Goal: Task Accomplishment & Management: Use online tool/utility

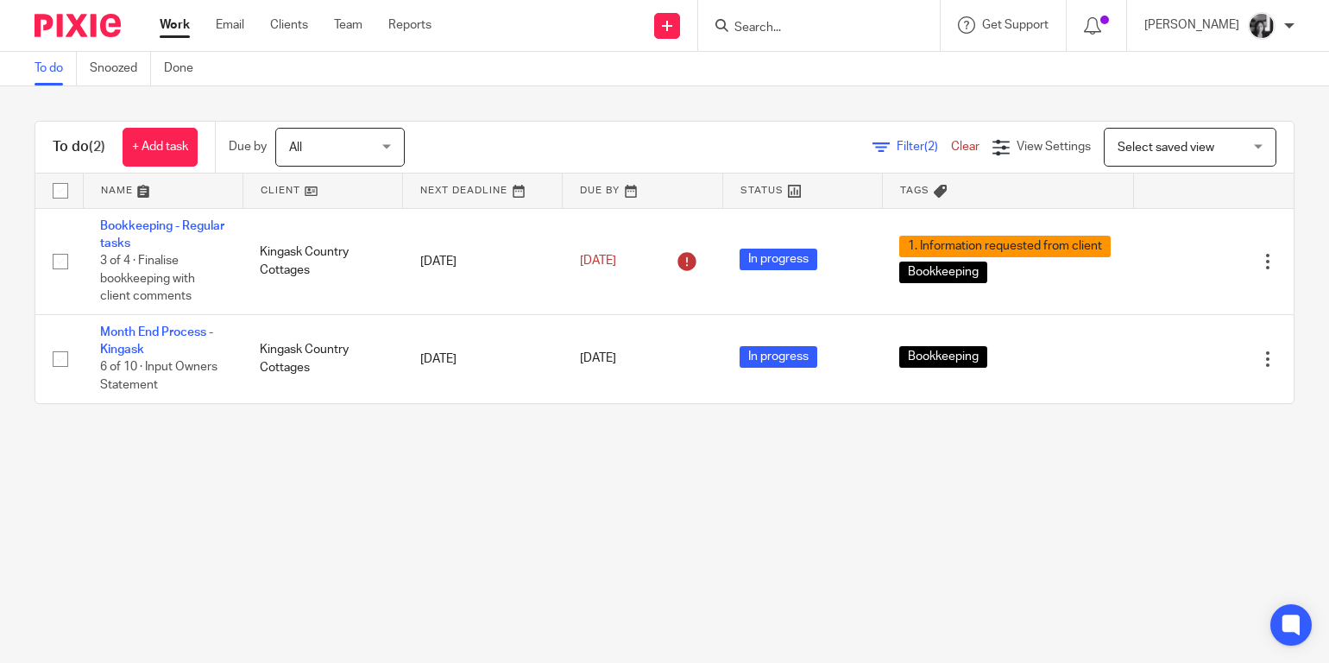
click at [897, 149] on span "Filter (2)" at bounding box center [924, 147] width 54 height 12
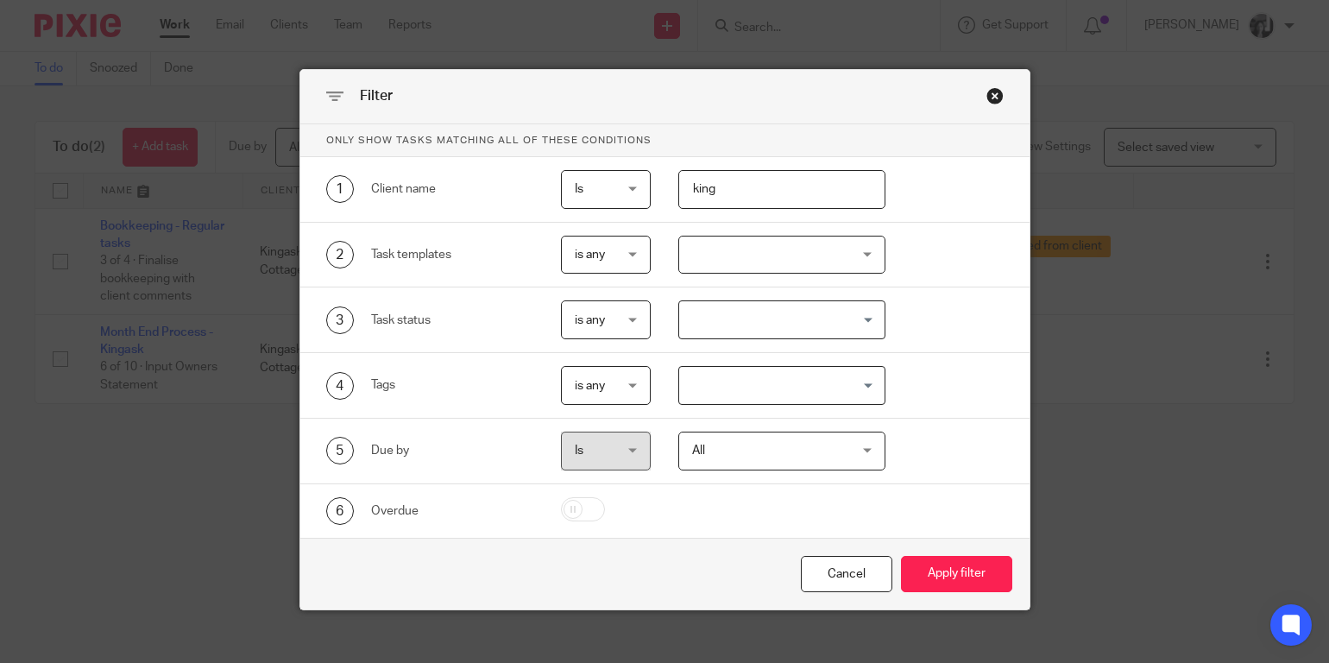
drag, startPoint x: 753, startPoint y: 204, endPoint x: 645, endPoint y: 201, distance: 108.8
click at [651, 201] on div "king" at bounding box center [768, 189] width 235 height 39
type input "k"
click at [901, 556] on button "Apply filter" at bounding box center [956, 574] width 111 height 37
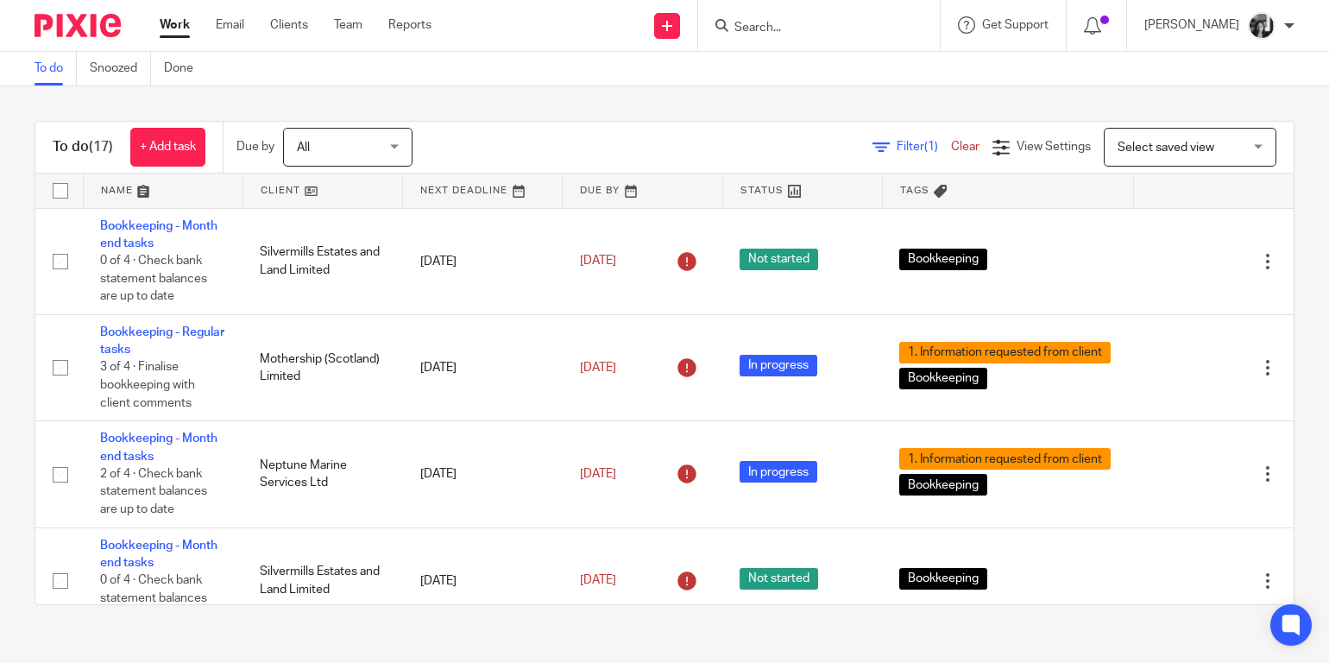
click at [716, 652] on main "To do Snoozed Done To do (17) + Add task Due by All All [DATE] [DATE] This week…" at bounding box center [664, 331] width 1329 height 663
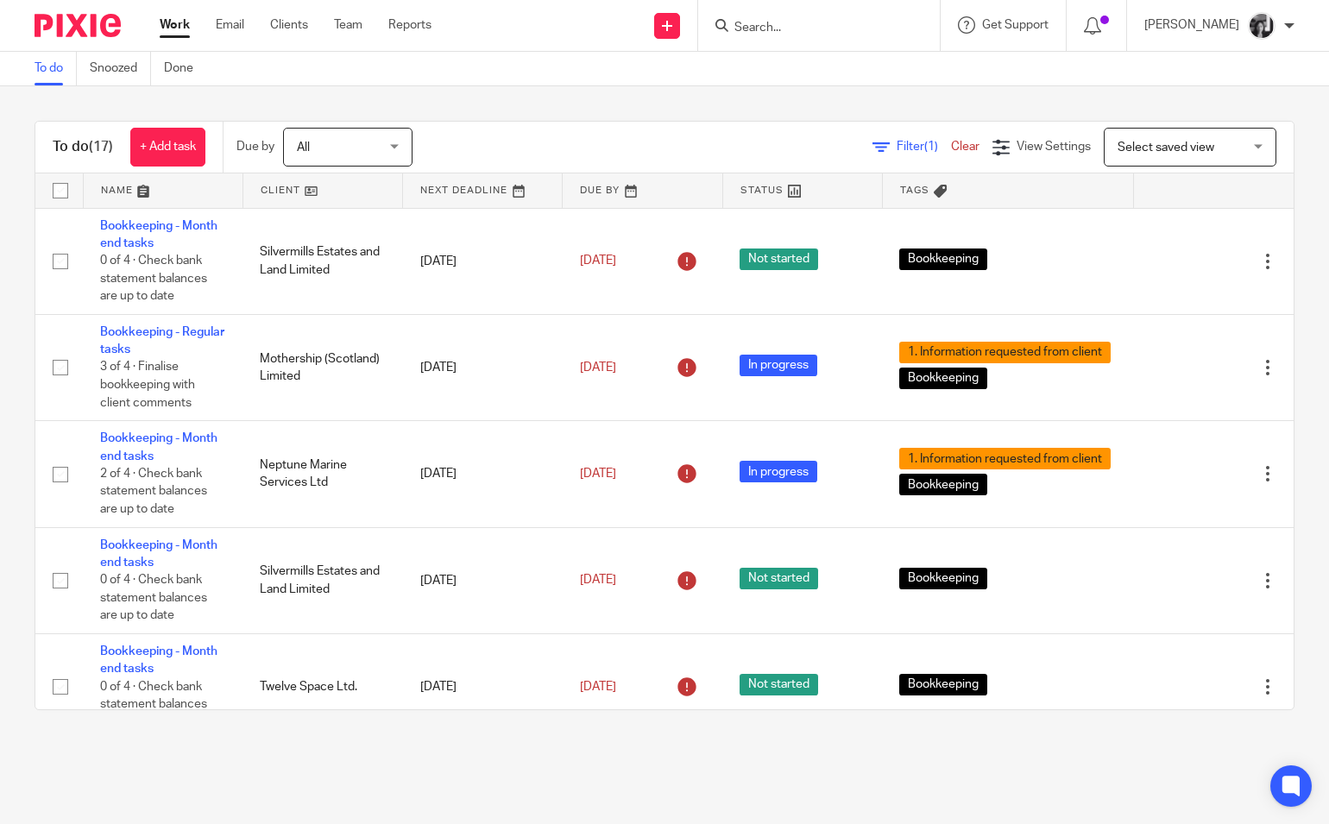
click at [290, 185] on link at bounding box center [322, 190] width 159 height 35
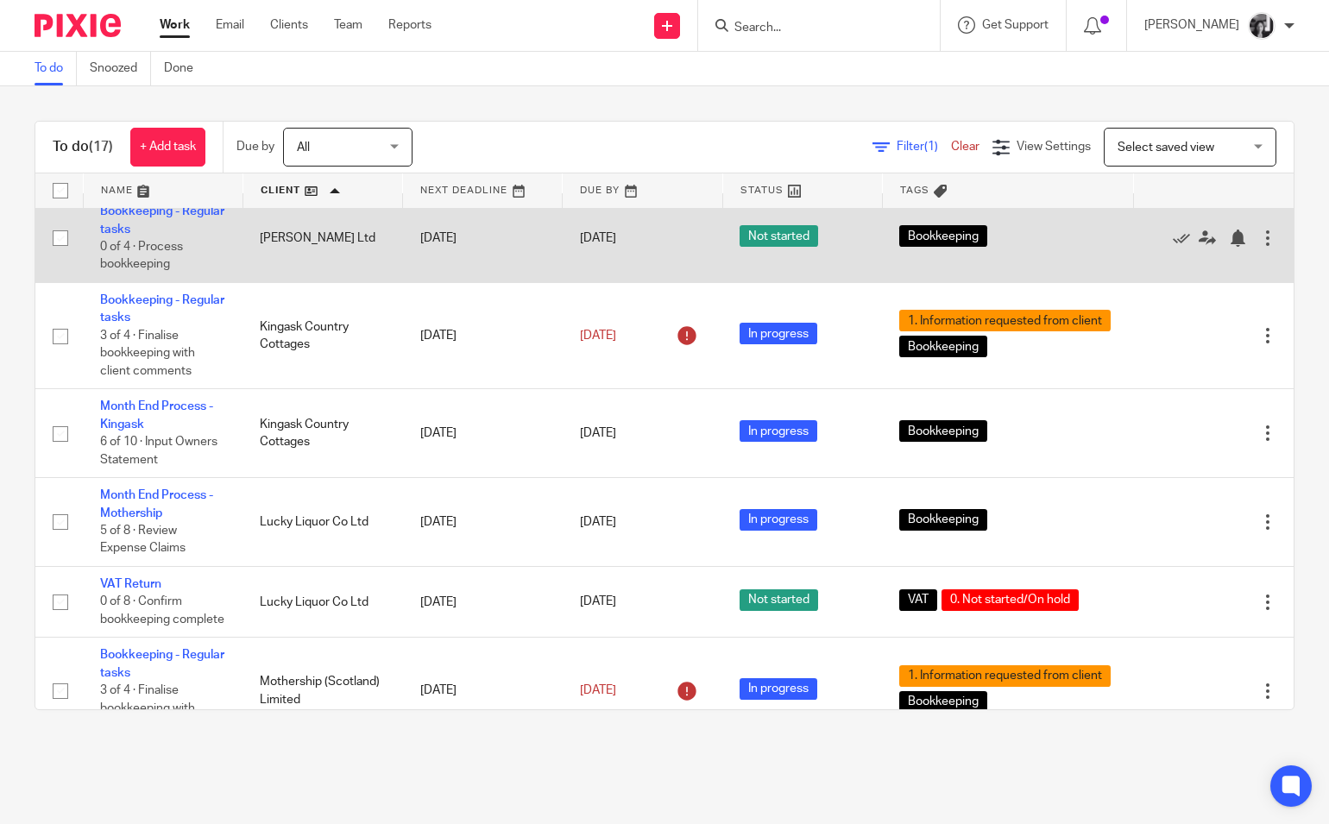
scroll to position [79, 0]
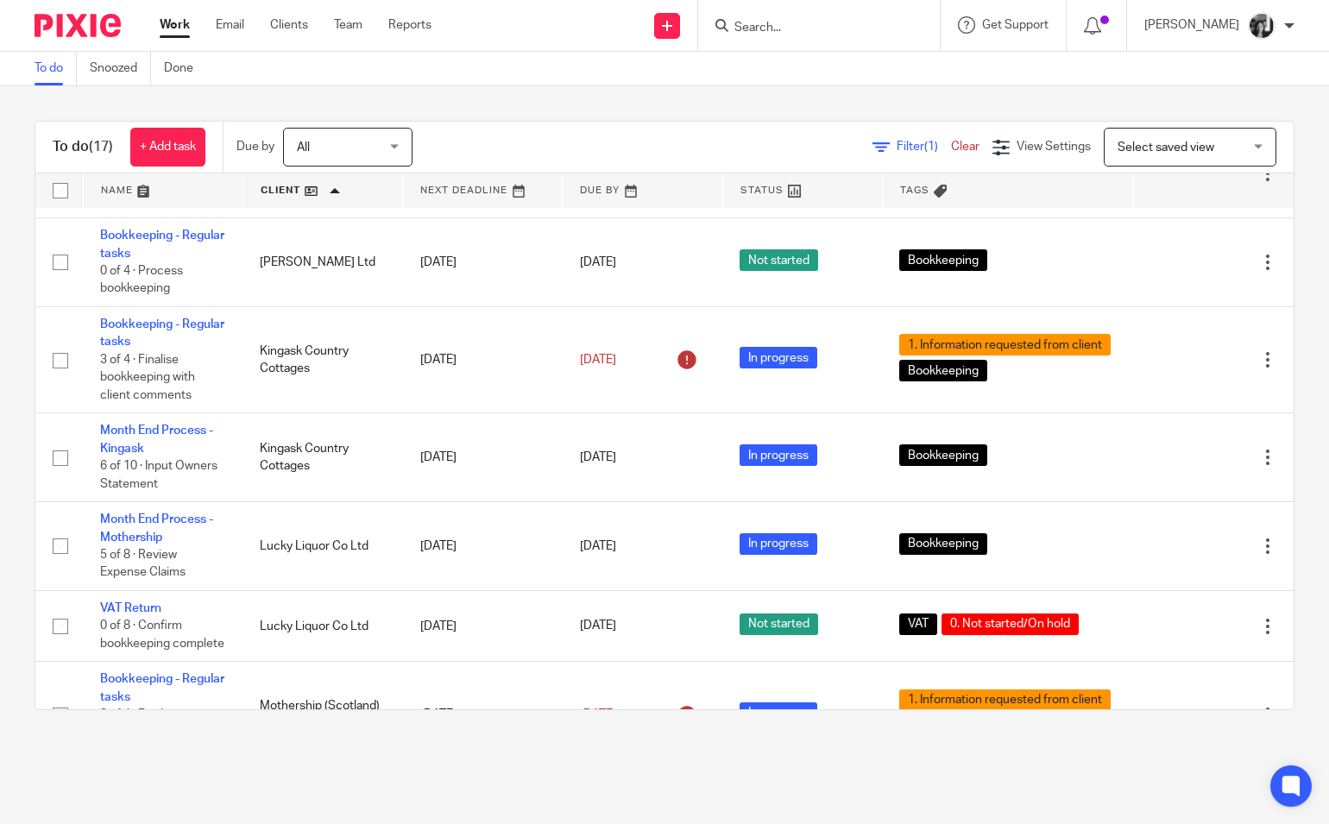
click at [897, 144] on span "Filter (1)" at bounding box center [924, 147] width 54 height 12
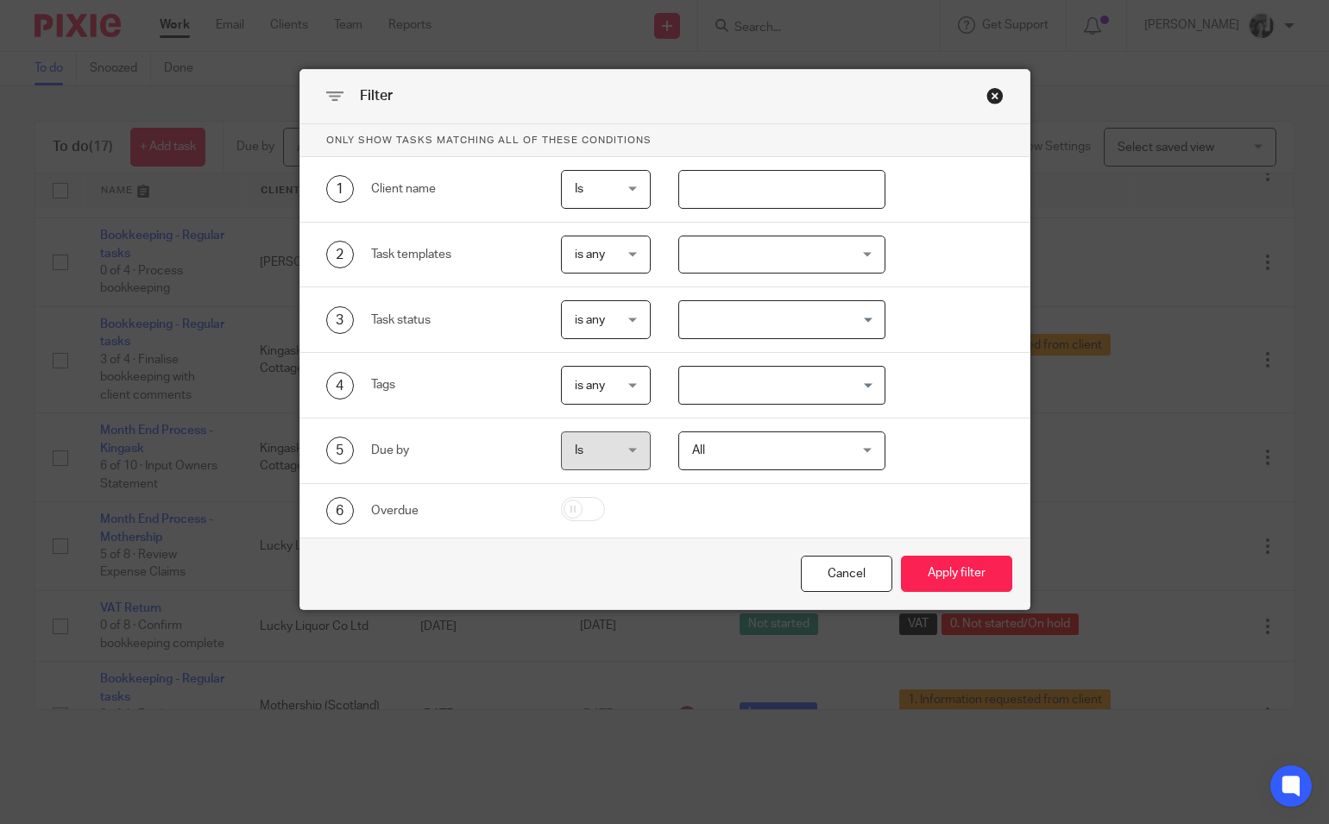
click at [755, 205] on input "text" at bounding box center [782, 189] width 208 height 39
type input "forbes"
click at [901, 556] on button "Apply filter" at bounding box center [956, 574] width 111 height 37
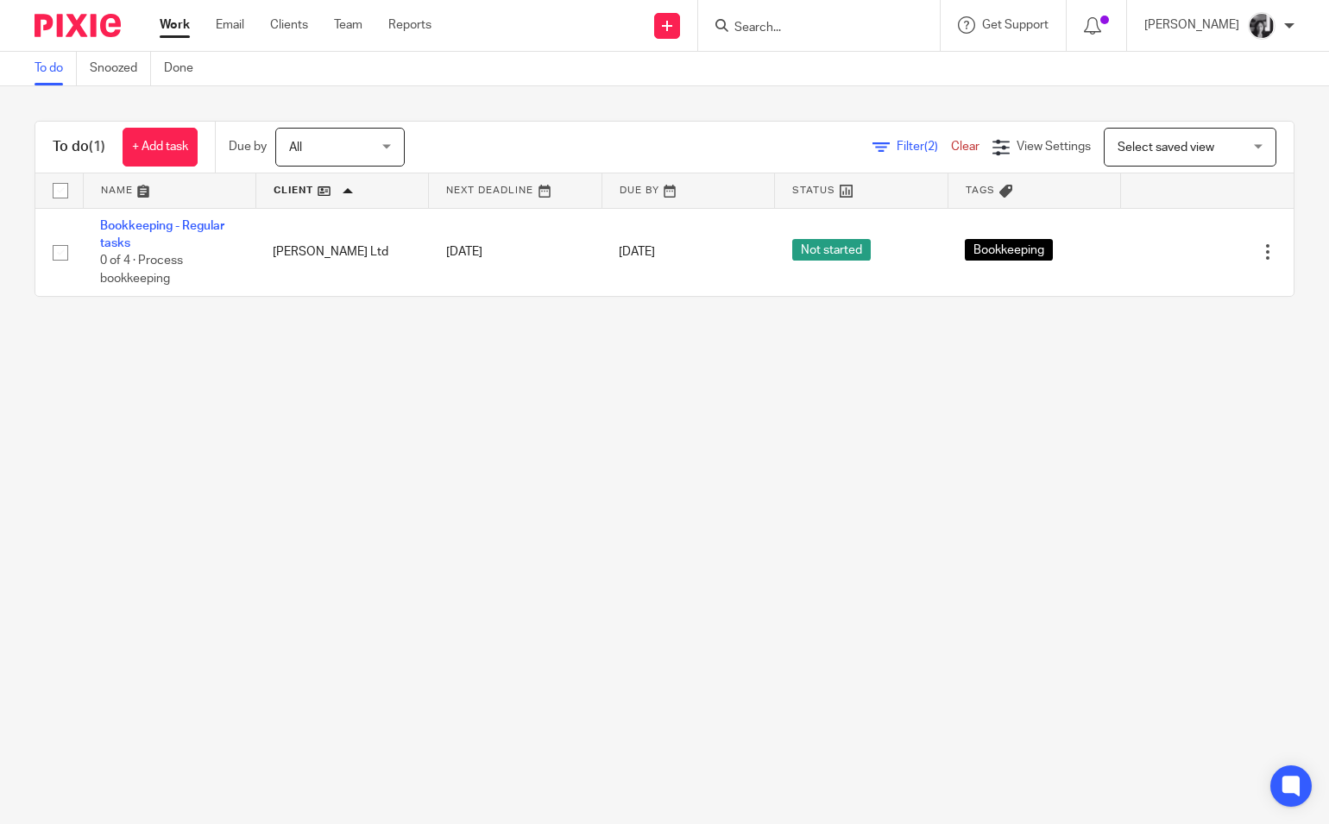
click at [745, 410] on main "To do Snoozed Done To do (1) + Add task Due by All All Today Tomorrow This week…" at bounding box center [664, 412] width 1329 height 824
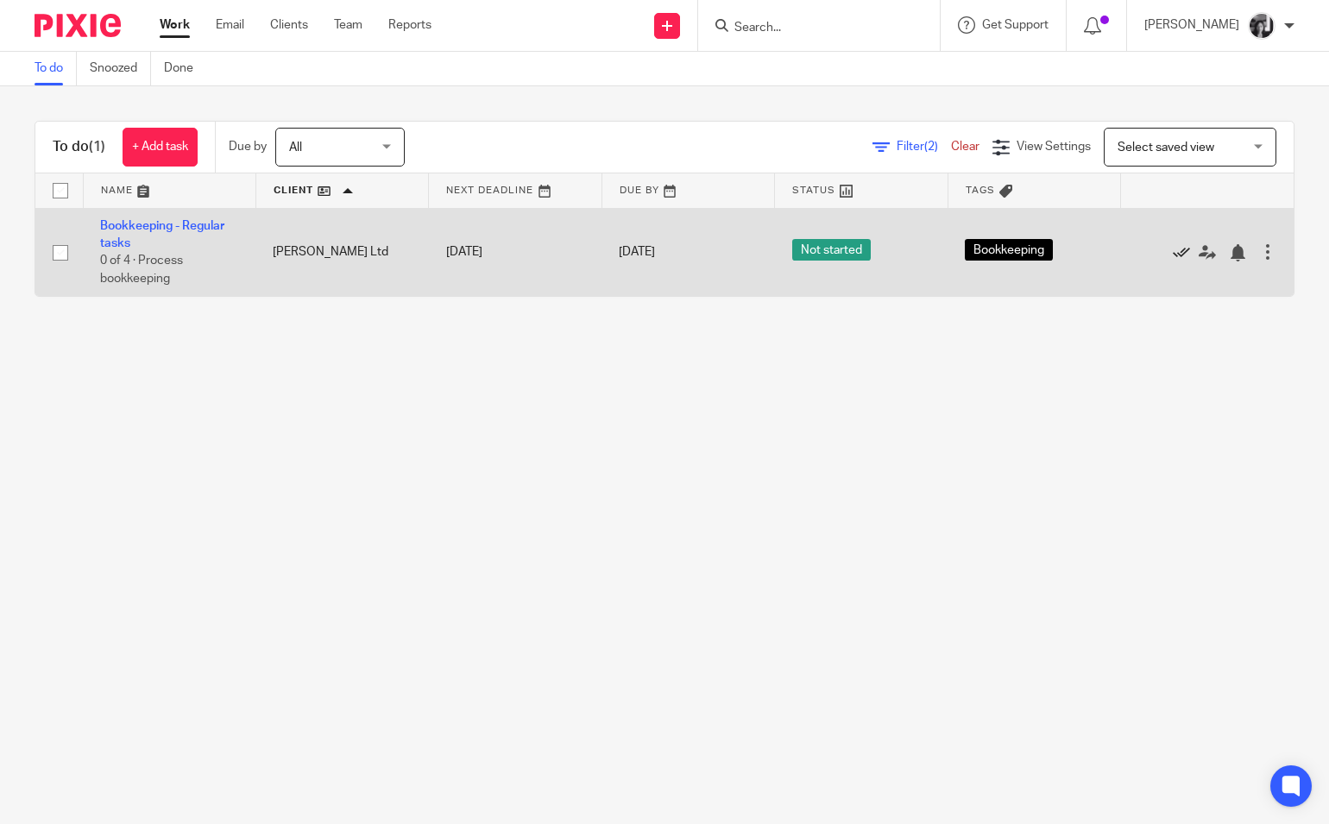
click at [1173, 254] on icon at bounding box center [1181, 252] width 17 height 17
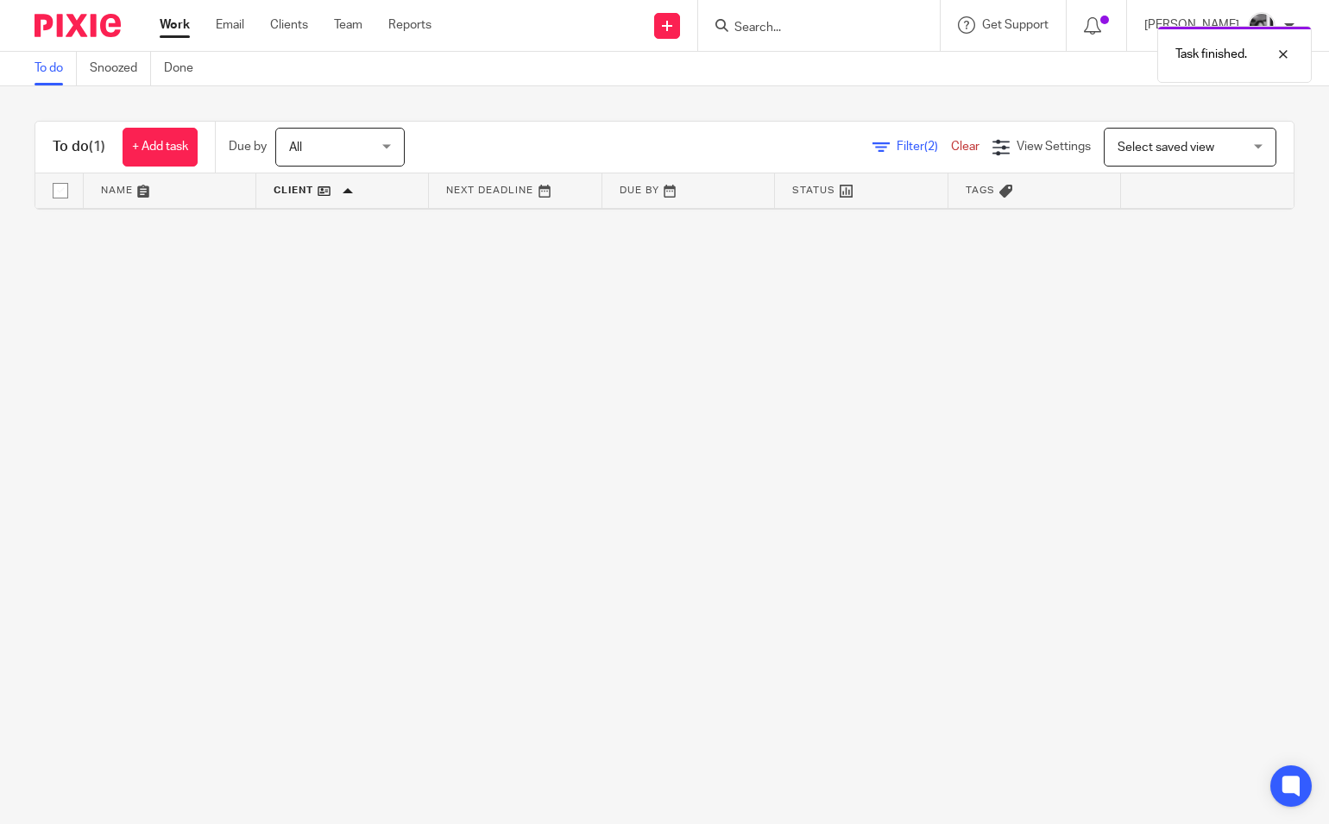
click at [1049, 332] on main "To do Snoozed Done To do (1) + Add task Due by All All Today Tomorrow This week…" at bounding box center [664, 412] width 1329 height 824
drag, startPoint x: 876, startPoint y: 144, endPoint x: 860, endPoint y: 152, distance: 17.4
click at [897, 144] on span "Filter (2)" at bounding box center [924, 147] width 54 height 12
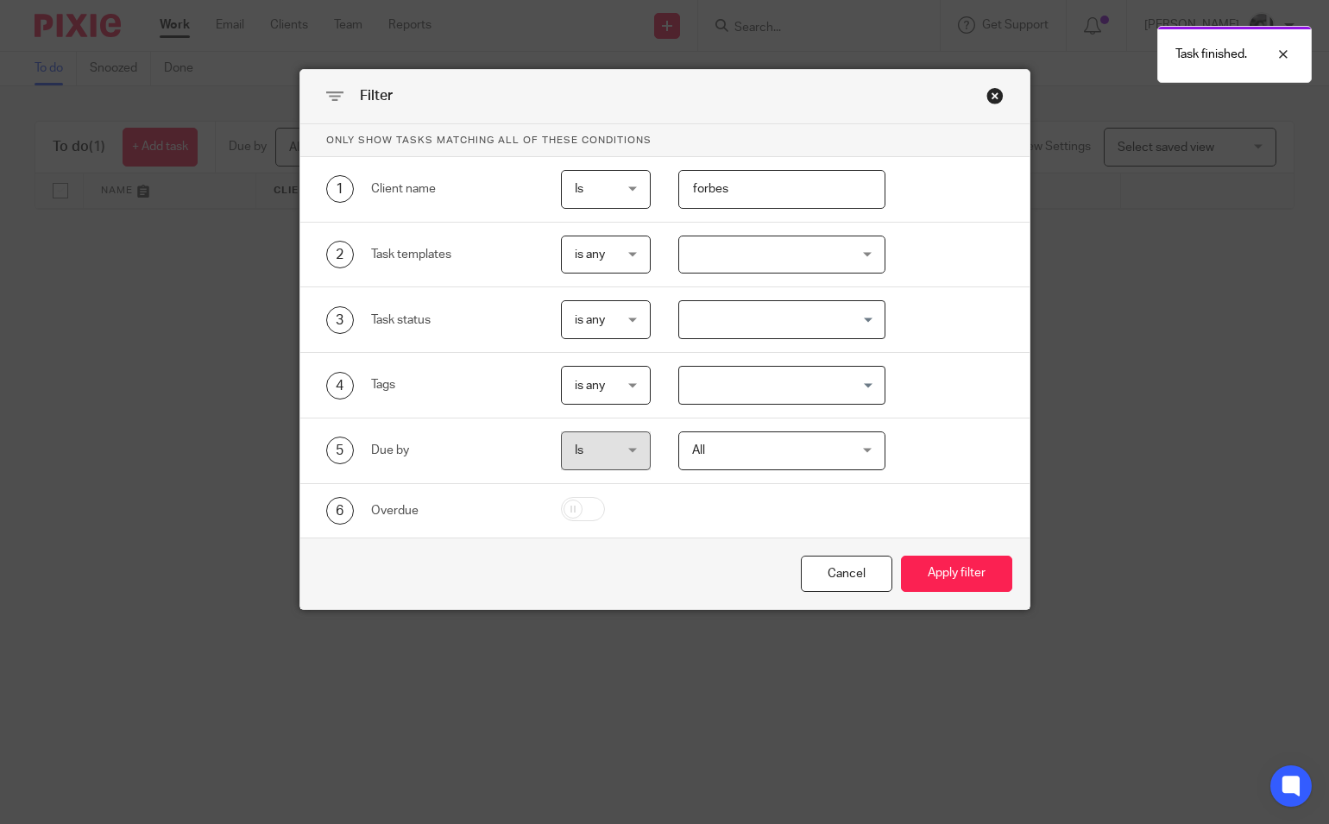
drag, startPoint x: 742, startPoint y: 193, endPoint x: 652, endPoint y: 181, distance: 90.6
click at [652, 181] on div "forbes" at bounding box center [768, 189] width 235 height 39
click at [901, 556] on button "Apply filter" at bounding box center [956, 574] width 111 height 37
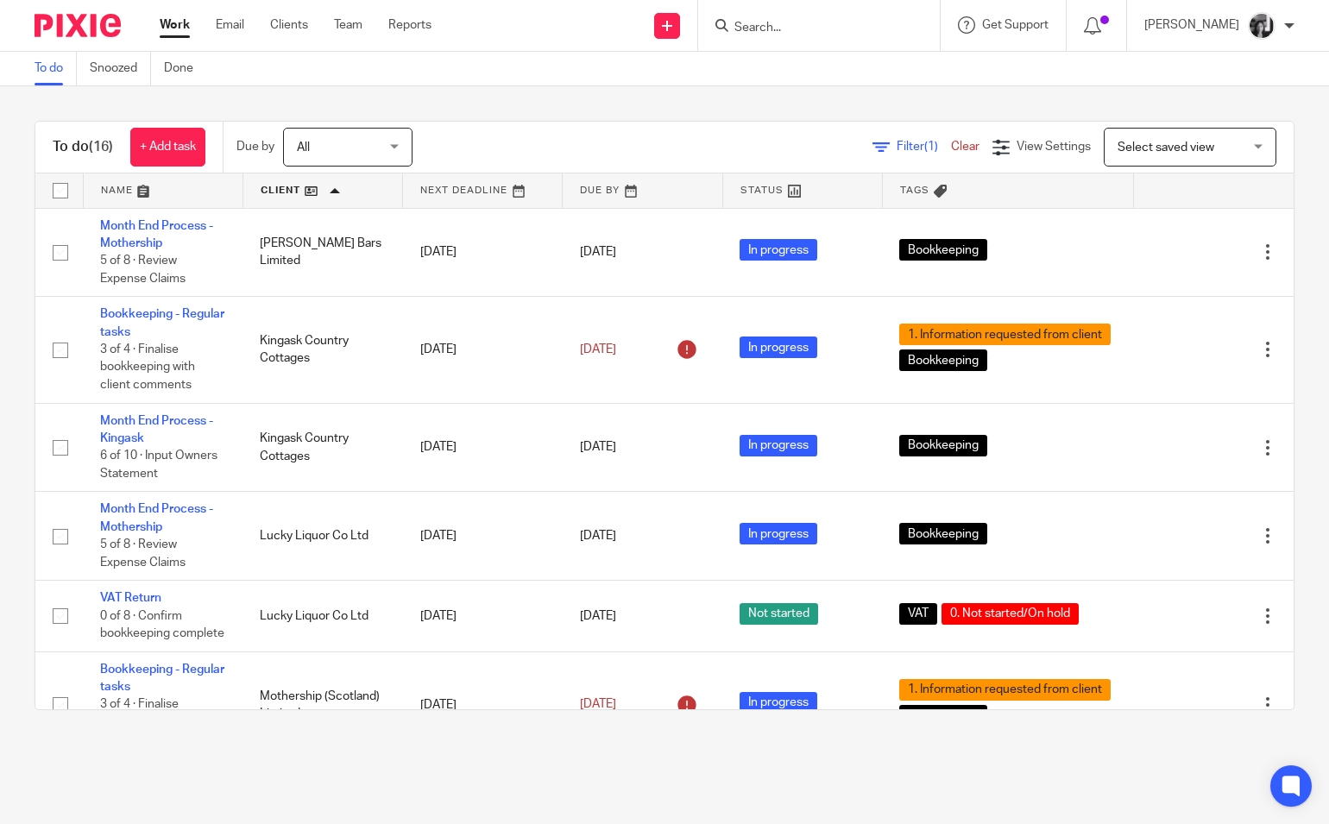
click at [909, 746] on main "To do Snoozed Done To do (16) + Add task Due by All All [DATE] [DATE] This week…" at bounding box center [664, 412] width 1329 height 824
